Goal: Communication & Community: Answer question/provide support

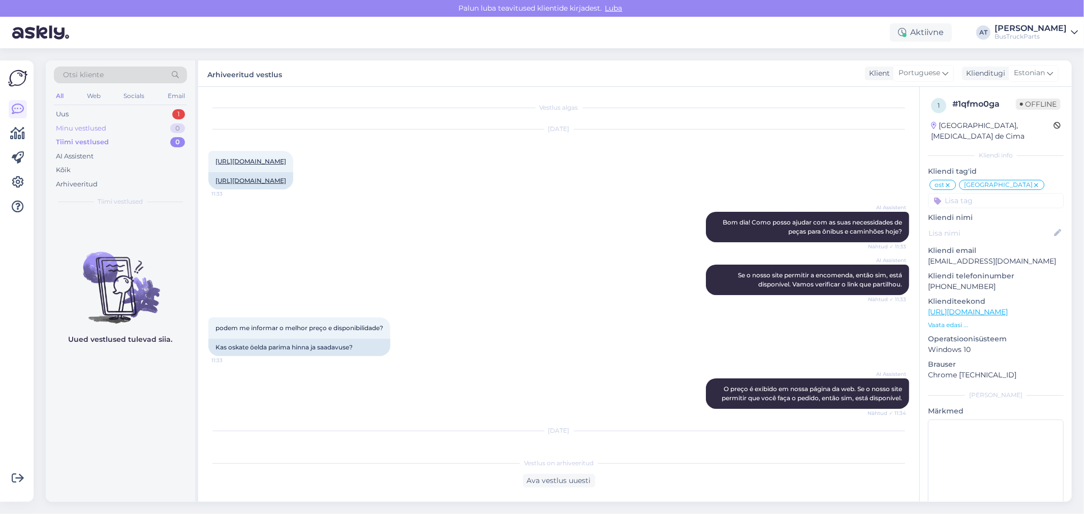
scroll to position [6930, 0]
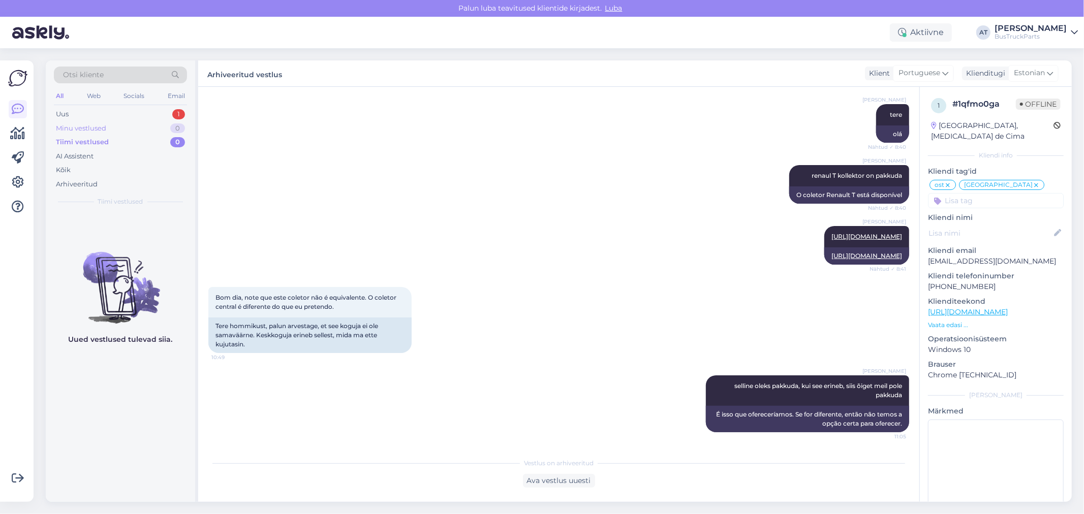
click at [119, 121] on div "Minu vestlused 0" at bounding box center [120, 128] width 133 height 14
click at [100, 110] on div "Uus 1" at bounding box center [120, 114] width 133 height 14
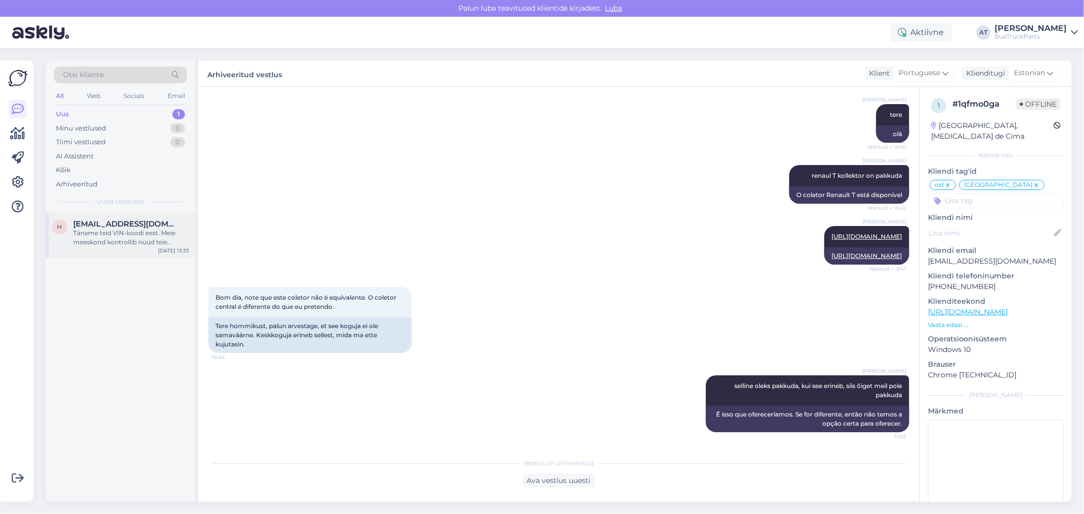
click at [131, 234] on div "Täname teid VIN-koodi eest. Meie meeskond kontrollib nüüd teie päringut." at bounding box center [131, 238] width 116 height 18
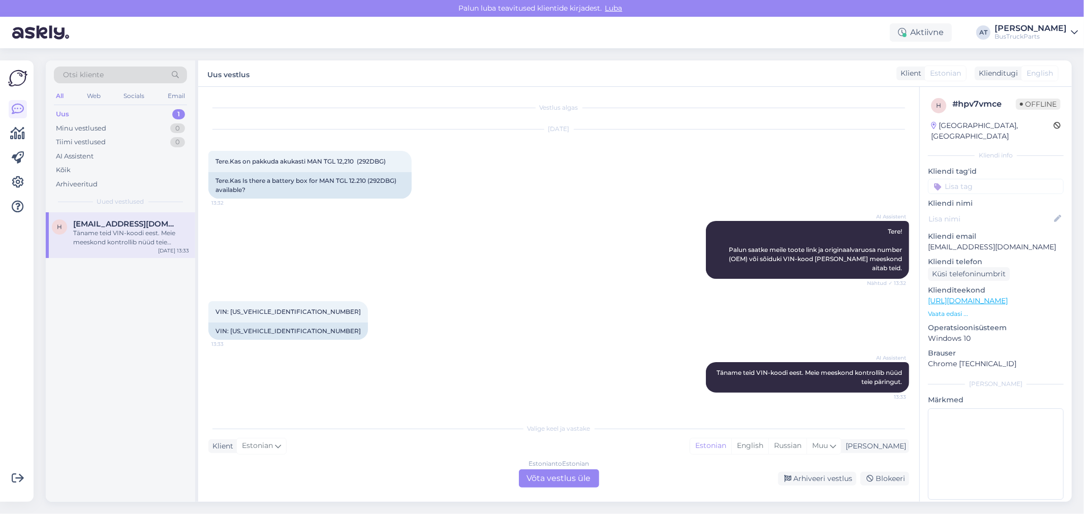
scroll to position [0, 0]
drag, startPoint x: 246, startPoint y: 161, endPoint x: 392, endPoint y: 163, distance: 145.3
click at [392, 163] on div "Tere.Kas on pakkuda akukasti MAN TGL 12,210 (292DBG) 13:32" at bounding box center [309, 161] width 203 height 21
click at [277, 308] on span "VIN: [US_VEHICLE_IDENTIFICATION_NUMBER]" at bounding box center [287, 312] width 145 height 8
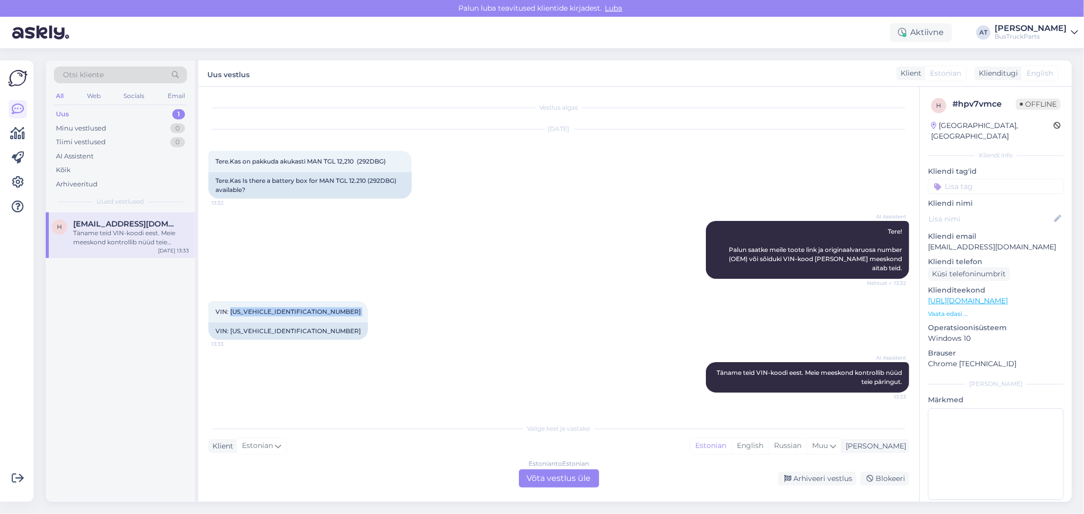
copy div "[US_VEHICLE_IDENTIFICATION_NUMBER] 13:33"
click at [550, 481] on div "Estonian to Estonian Võta vestlus üle" at bounding box center [559, 478] width 80 height 18
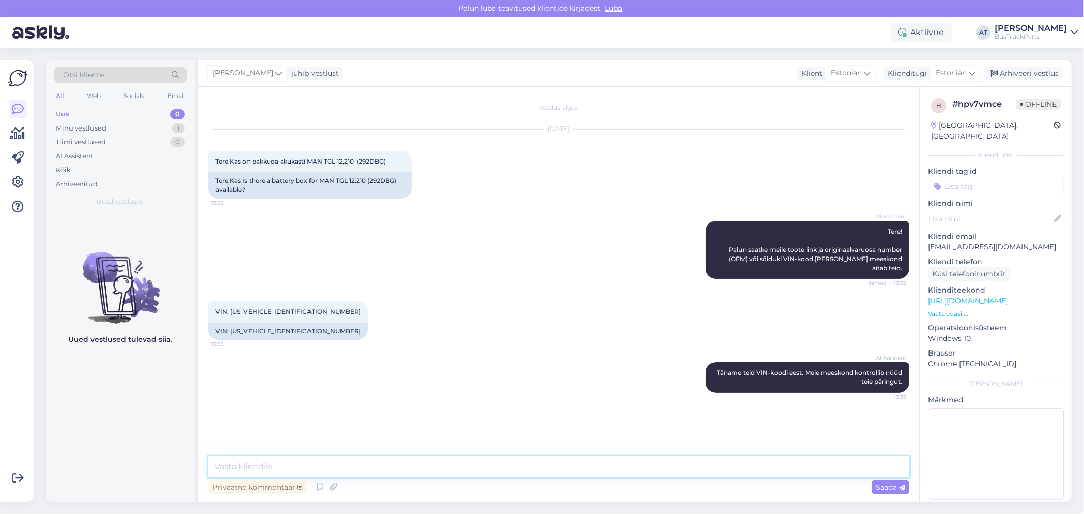
click at [473, 473] on textarea at bounding box center [558, 466] width 701 height 21
type textarea "Tere! Kohe kontrollin!"
click at [386, 183] on div "Tere.Kas Is there a battery box for MAN TGL 12.210 (292DBG) available?" at bounding box center [309, 185] width 203 height 26
copy div "292DBG"
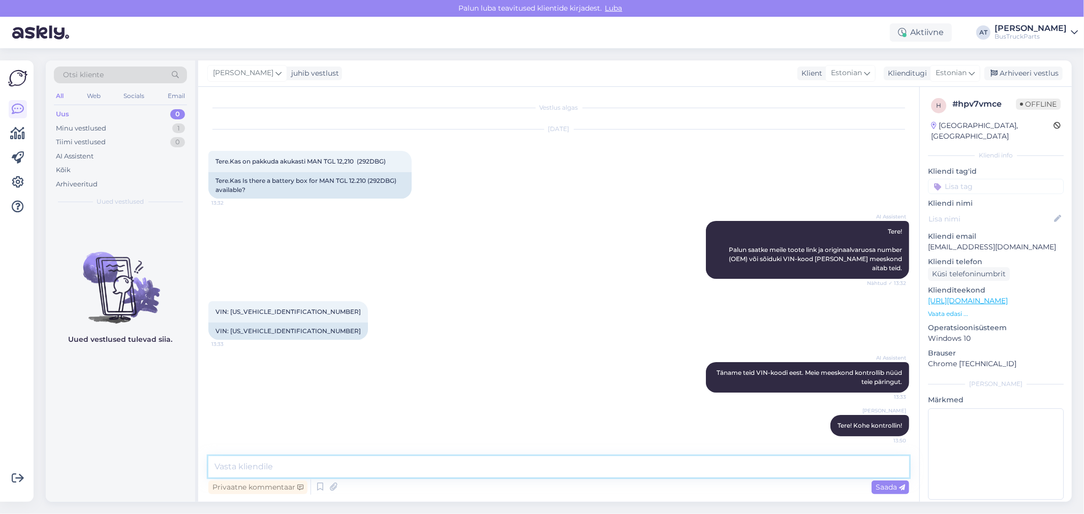
click at [398, 465] on textarea at bounding box center [558, 466] width 701 height 21
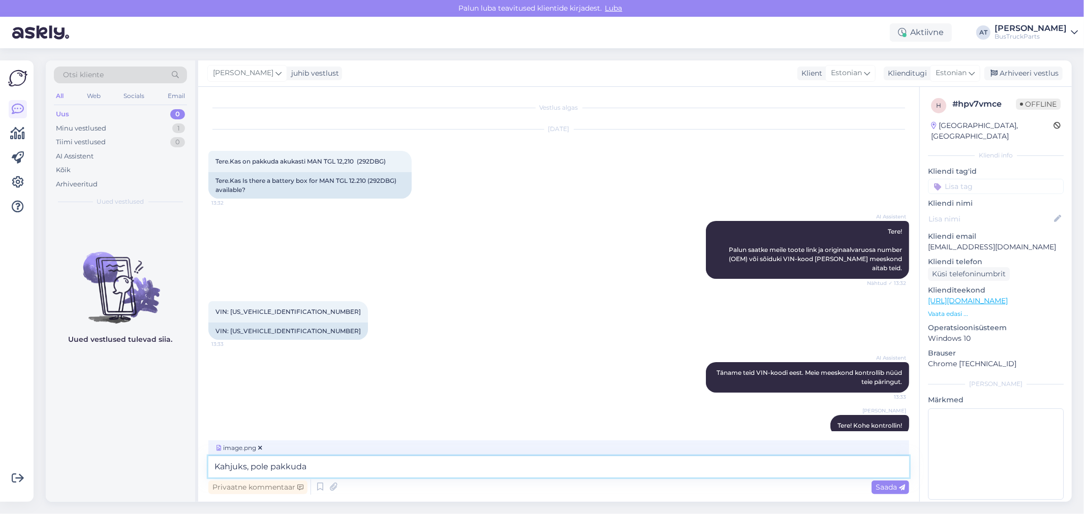
type textarea "Kahjuks, pole pakkuda"
click at [888, 485] on span "Saada" at bounding box center [889, 487] width 29 height 9
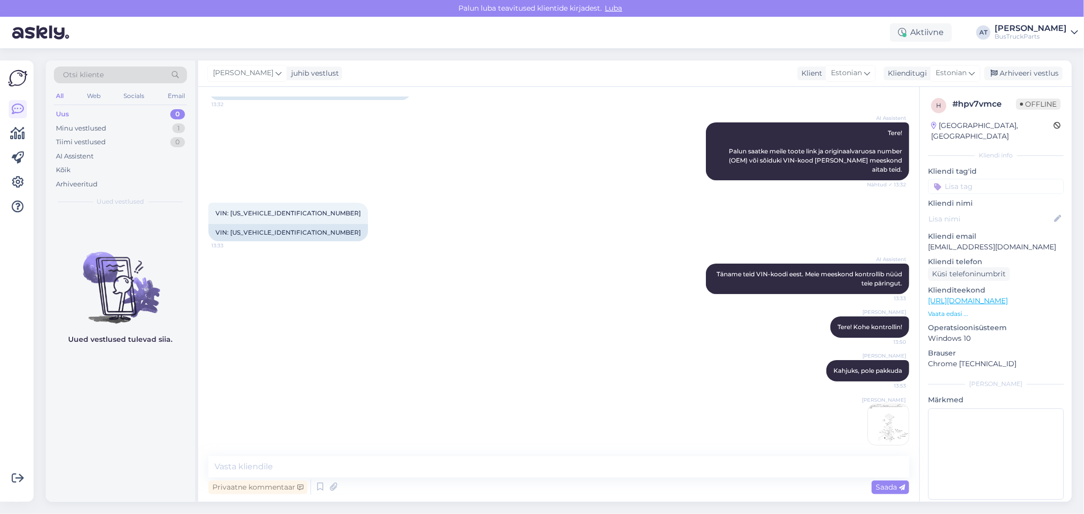
click at [983, 179] on input at bounding box center [996, 186] width 136 height 15
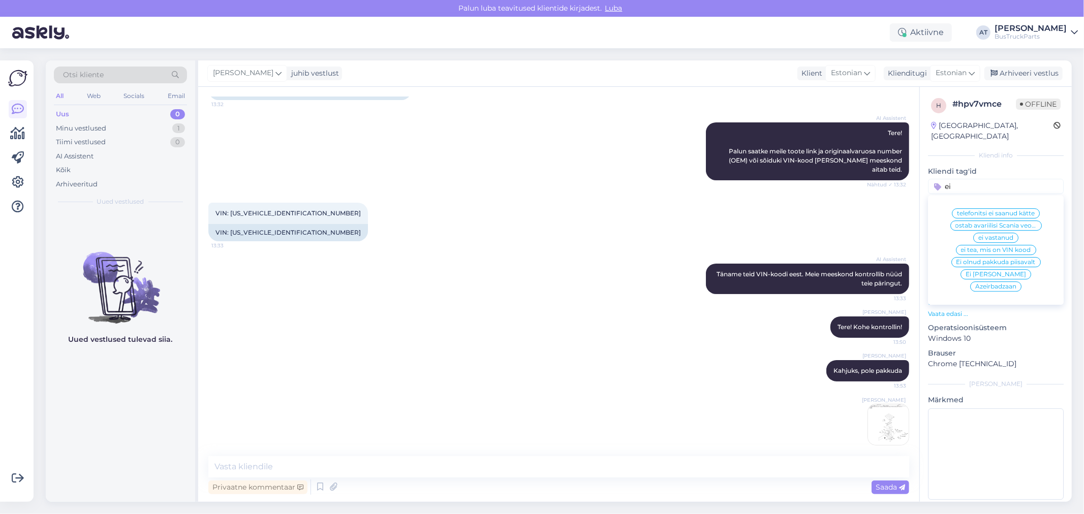
type input "ei"
click at [972, 271] on span "Ei [PERSON_NAME]" at bounding box center [995, 274] width 60 height 6
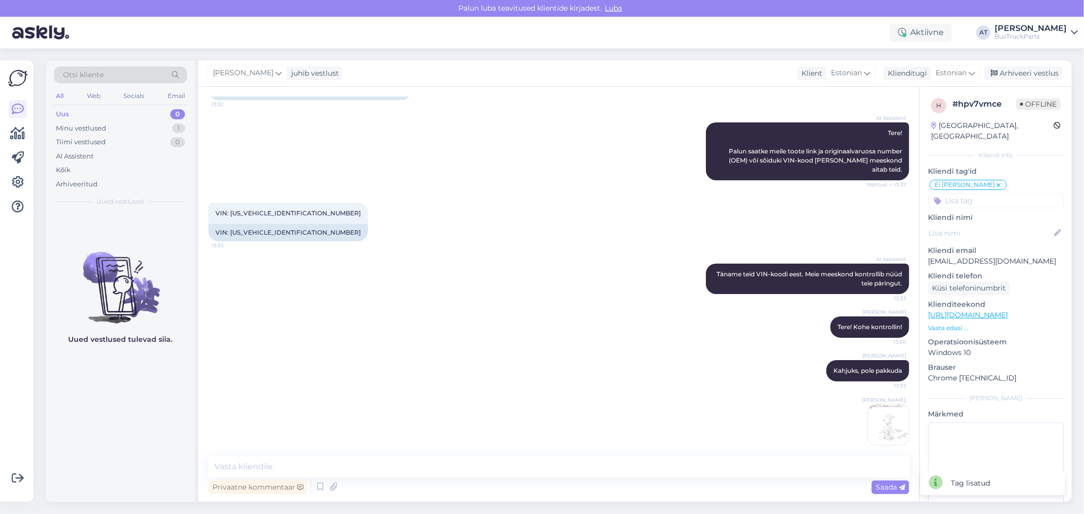
click at [953, 118] on div "h # hpv7vmce Offline [GEOGRAPHIC_DATA], [GEOGRAPHIC_DATA]" at bounding box center [996, 120] width 136 height 50
click at [956, 129] on div "[GEOGRAPHIC_DATA], [GEOGRAPHIC_DATA]" at bounding box center [992, 130] width 122 height 21
copy div "[GEOGRAPHIC_DATA]"
click at [994, 197] on input at bounding box center [996, 200] width 136 height 15
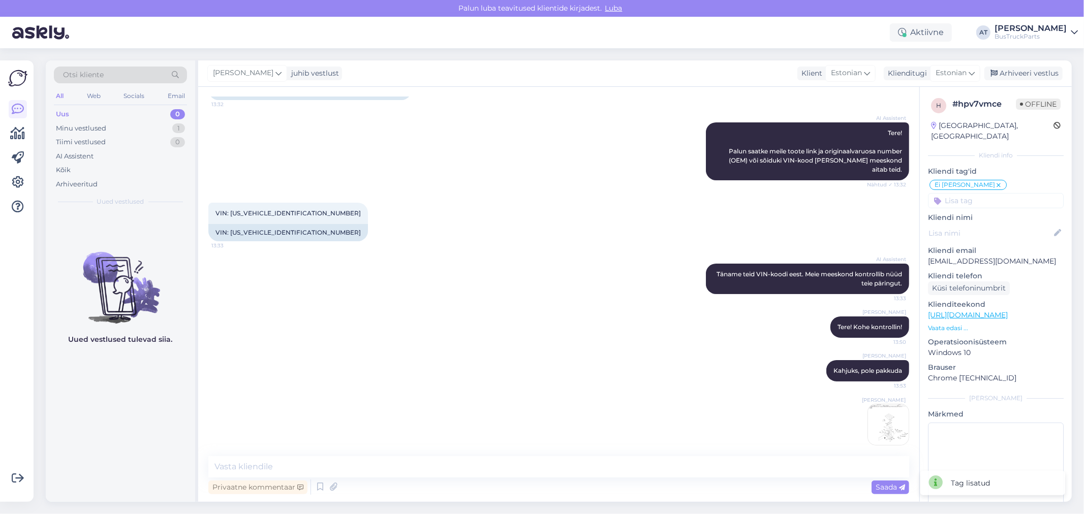
paste input "[GEOGRAPHIC_DATA]"
type input "[GEOGRAPHIC_DATA]"
click at [991, 223] on div "[GEOGRAPHIC_DATA]" at bounding box center [995, 228] width 79 height 10
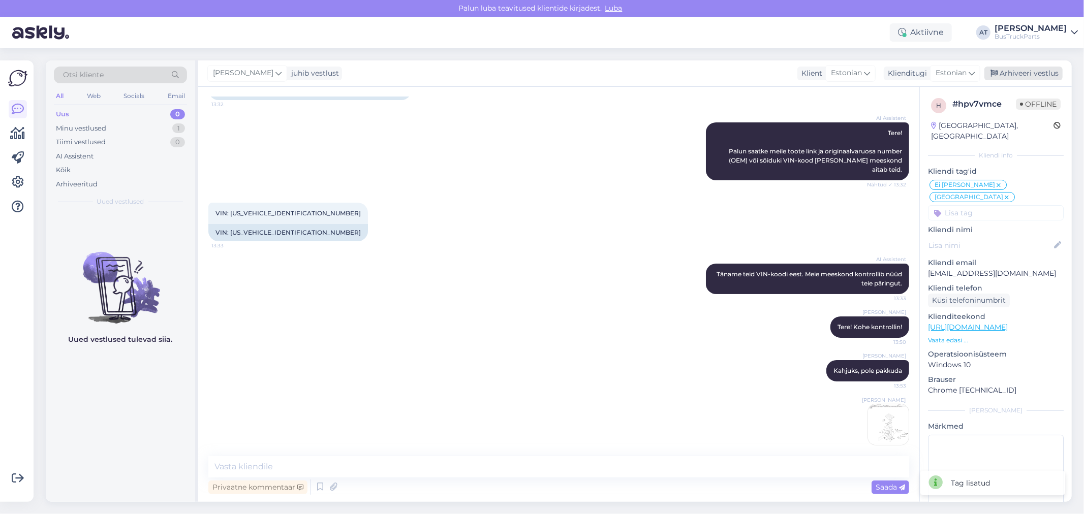
click at [1028, 70] on div "Arhiveeri vestlus" at bounding box center [1023, 74] width 78 height 14
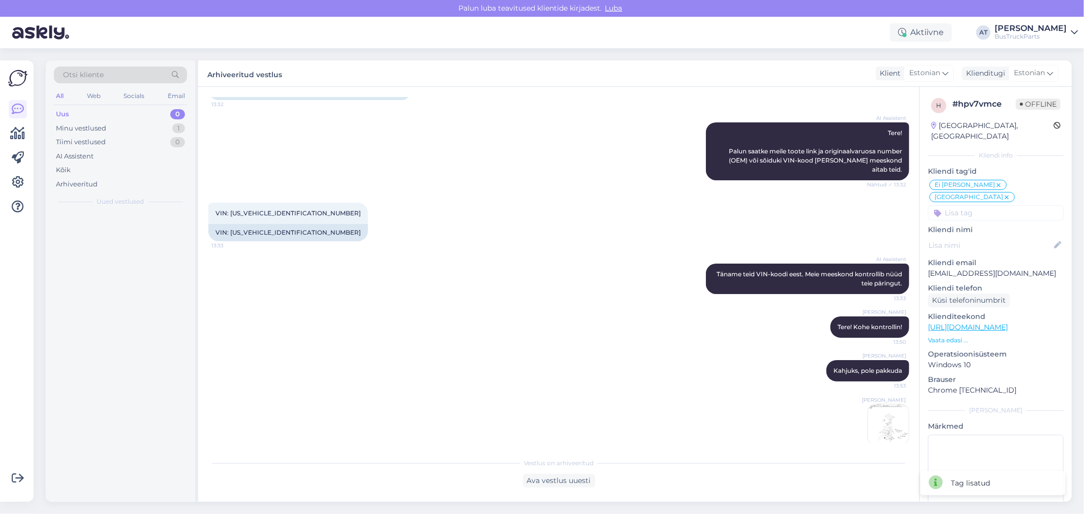
scroll to position [102, 0]
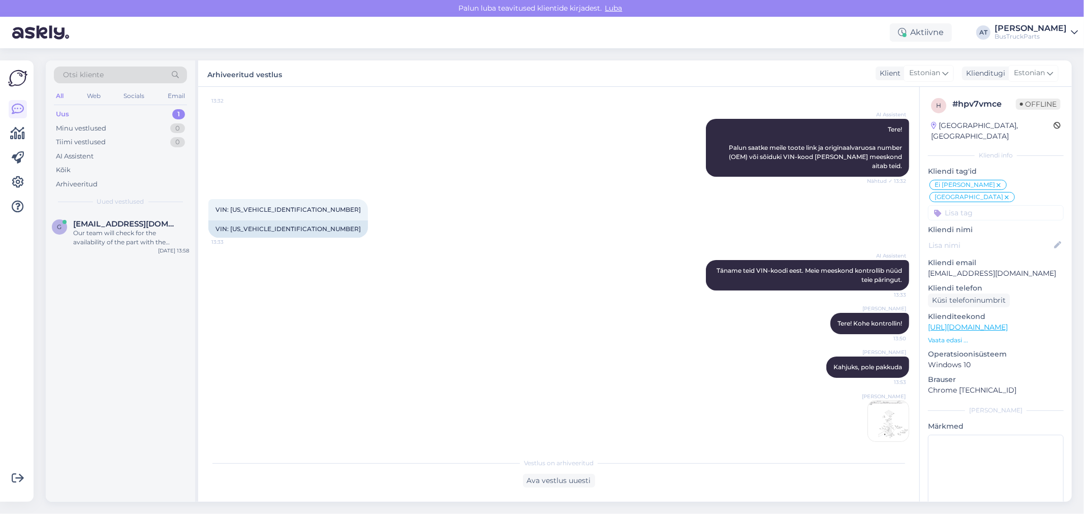
click at [107, 117] on div "Uus 1" at bounding box center [120, 114] width 133 height 14
click at [140, 224] on span "[EMAIL_ADDRESS][DOMAIN_NAME]" at bounding box center [126, 223] width 106 height 9
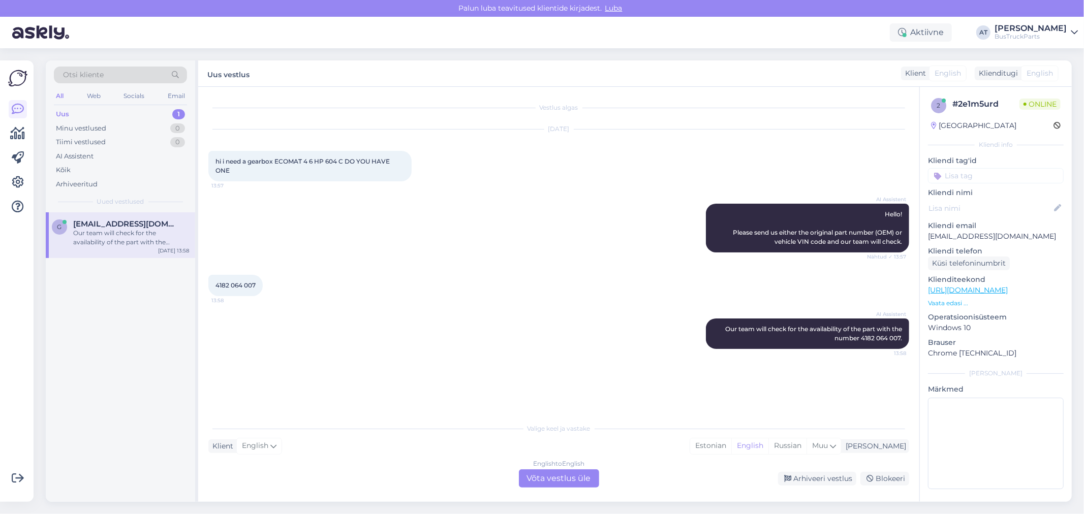
click at [275, 166] on div "hi i need a gearbox ECOMAT 4 6 HP 604 C DO YOU HAVE ONE 13:57" at bounding box center [309, 166] width 203 height 30
drag, startPoint x: 215, startPoint y: 285, endPoint x: 277, endPoint y: 285, distance: 62.5
click at [277, 285] on div "4182 064 007 13:58" at bounding box center [558, 286] width 701 height 44
copy span "4182 064 007"
click at [561, 476] on div "English to English Võta vestlus üle" at bounding box center [559, 478] width 80 height 18
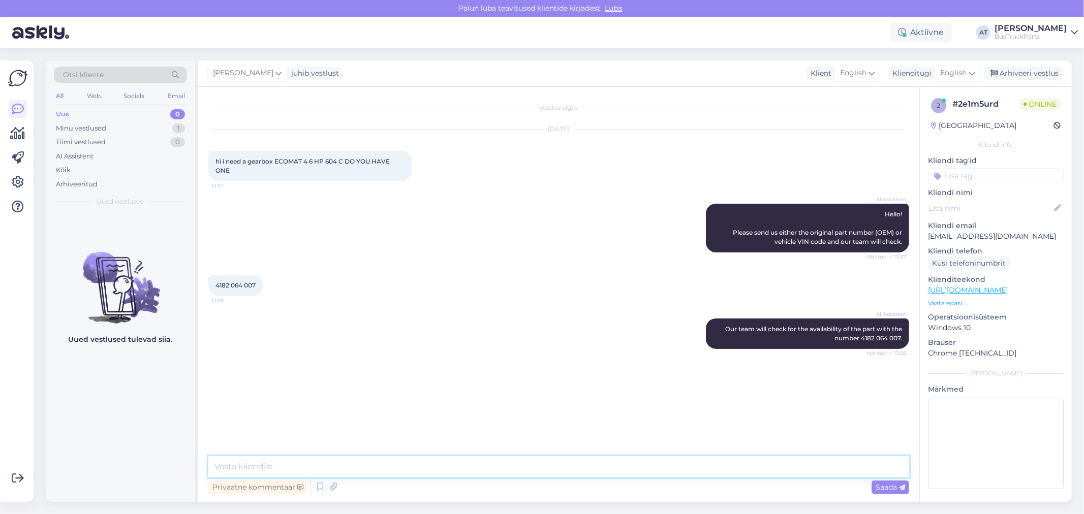
click at [470, 470] on textarea at bounding box center [558, 466] width 701 height 21
paste textarea "ECOMAT4 6HP604C"
type textarea "We have a lot of gearboxes ECOMAT4 6HP604C, but ZF number is different"
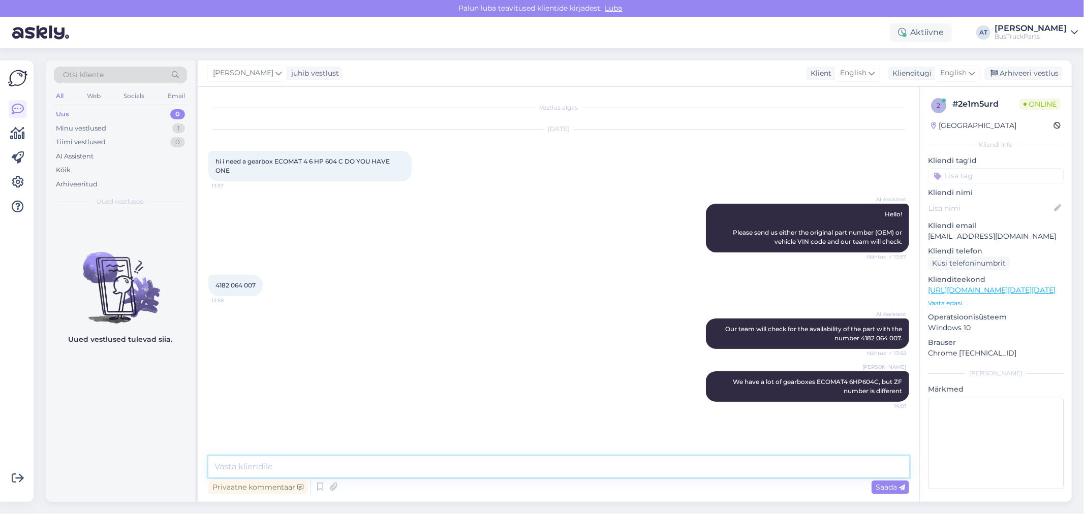
click at [562, 457] on textarea at bounding box center [558, 466] width 701 height 21
drag, startPoint x: 1003, startPoint y: 127, endPoint x: 937, endPoint y: 123, distance: 66.2
click at [937, 123] on div "[GEOGRAPHIC_DATA]" at bounding box center [996, 125] width 130 height 11
copy div "[GEOGRAPHIC_DATA]"
click at [952, 173] on input at bounding box center [996, 175] width 136 height 15
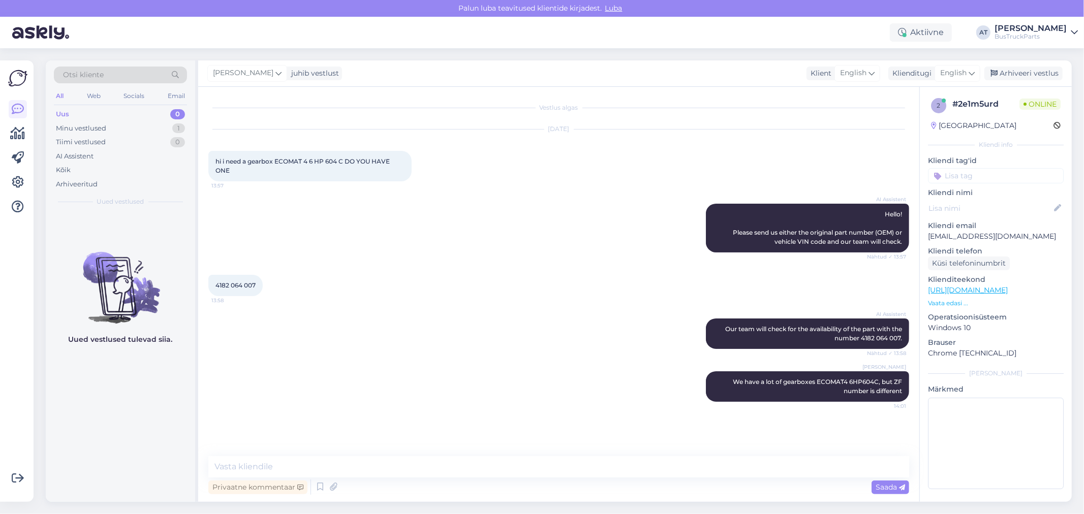
paste input "[GEOGRAPHIC_DATA]"
type input "[GEOGRAPHIC_DATA]"
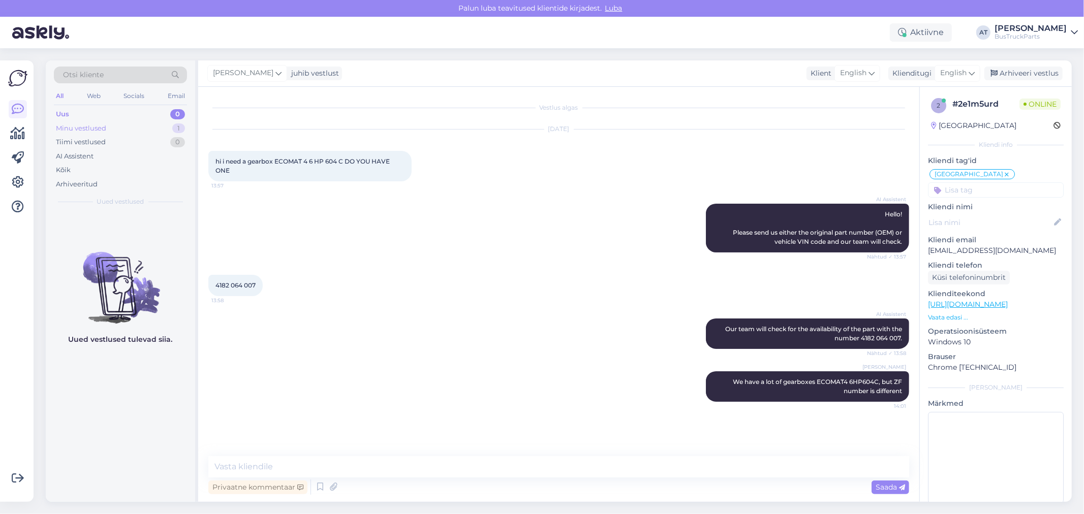
click at [138, 121] on div "Minu vestlused 1" at bounding box center [120, 128] width 133 height 14
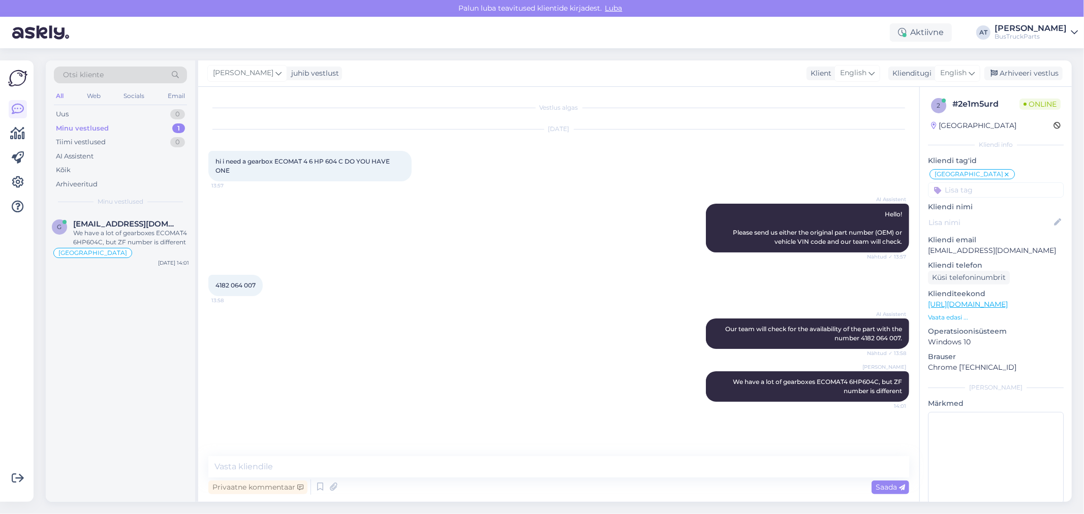
click at [963, 195] on input at bounding box center [996, 189] width 136 height 15
type input "e-"
click at [958, 230] on span "e-post (Alina)" at bounding box center [972, 229] width 41 height 6
